Goal: Check status

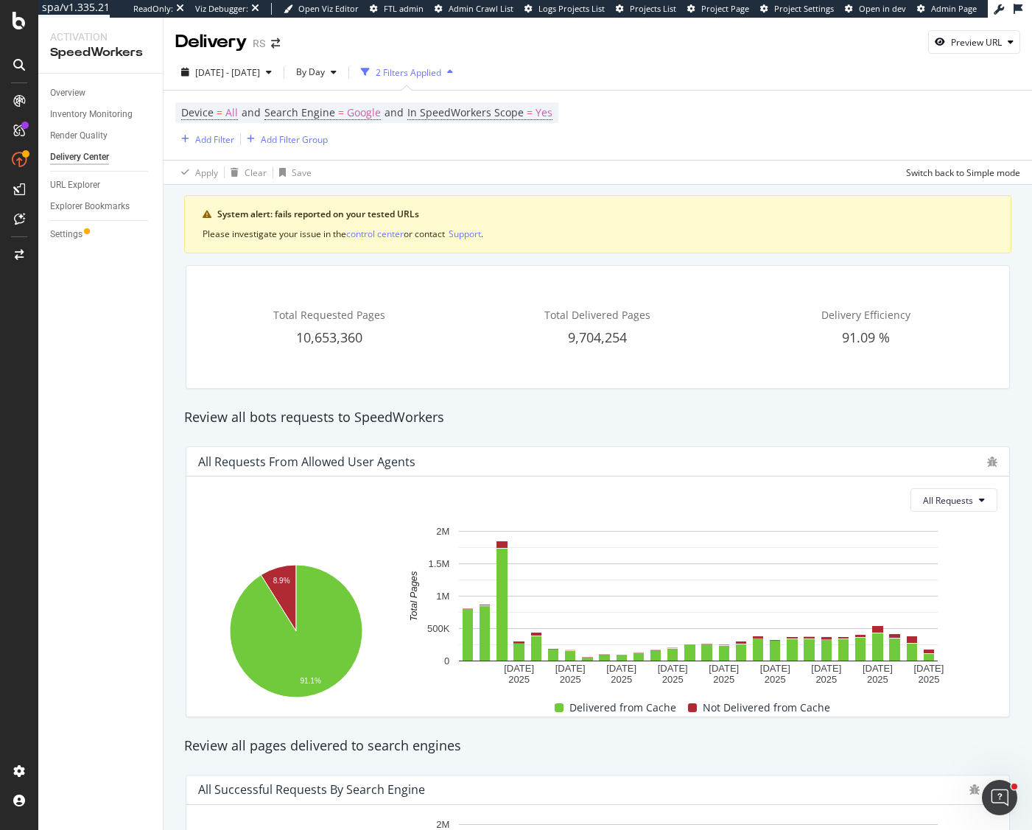
drag, startPoint x: 650, startPoint y: 60, endPoint x: 634, endPoint y: 52, distance: 18.5
click at [648, 58] on div "[DATE] - [DATE] By Day 2 Filters Applied Device = All and Search Engine = Googl…" at bounding box center [598, 120] width 869 height 130
drag, startPoint x: 743, startPoint y: 88, endPoint x: 600, endPoint y: 46, distance: 149.0
click at [738, 85] on div "[DATE] - [DATE] By Day 2 Filters Applied" at bounding box center [598, 74] width 869 height 29
